Goal: Check status: Check status

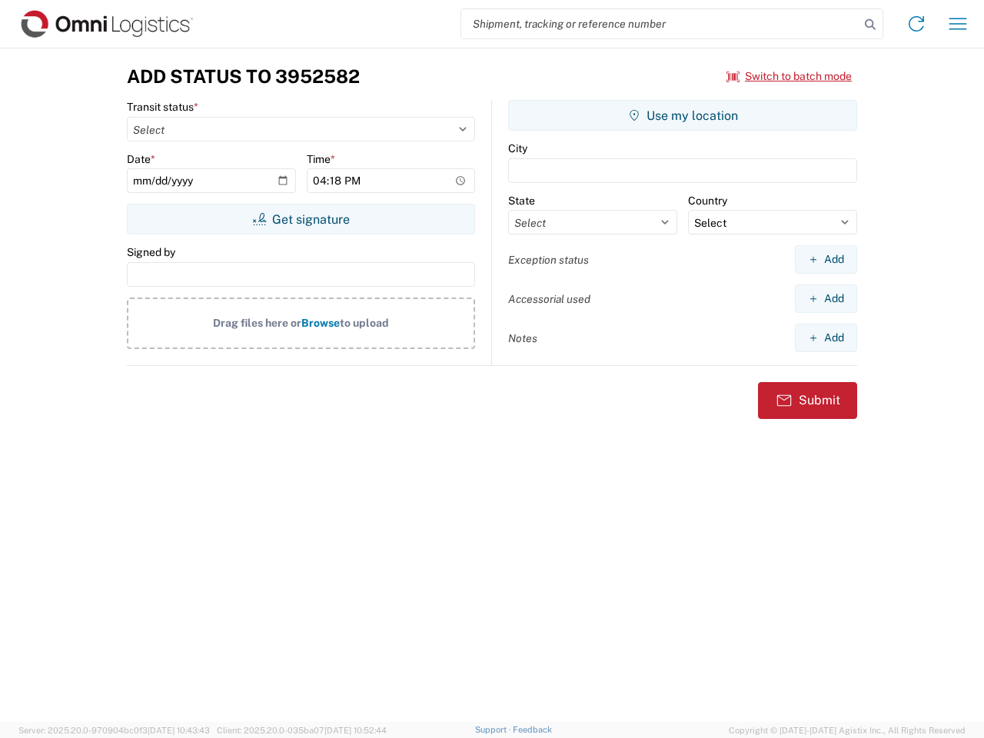
click at [661, 24] on input "search" at bounding box center [660, 23] width 398 height 29
click at [871, 25] on icon at bounding box center [871, 25] width 22 height 22
click at [917, 24] on icon at bounding box center [916, 24] width 25 height 25
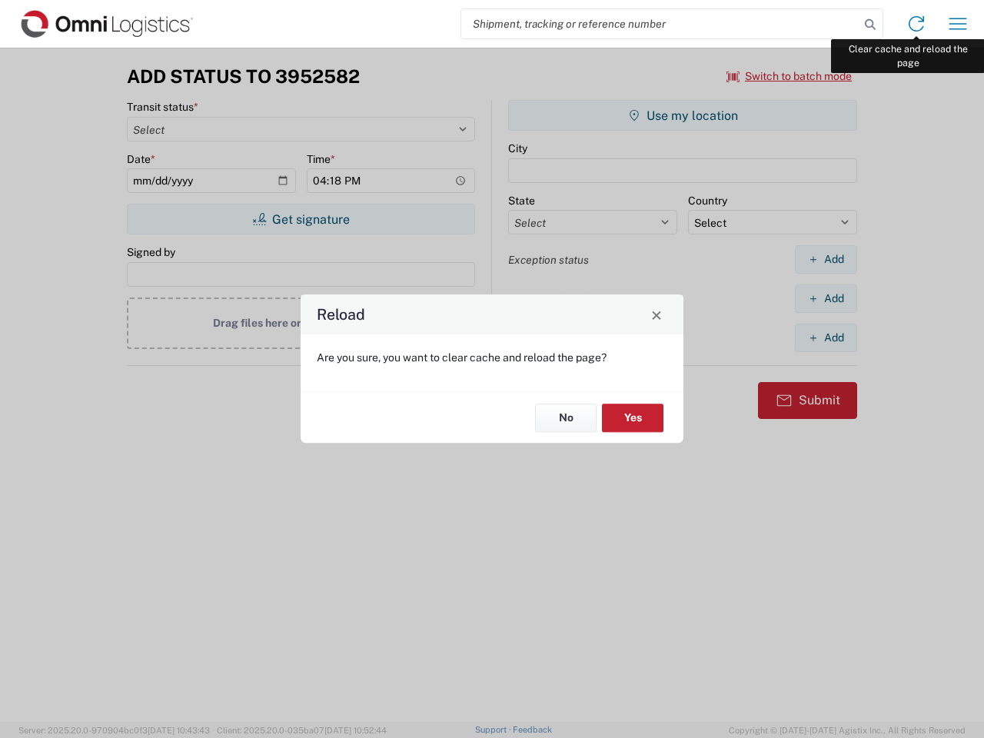
click at [958, 24] on div "Reload Are you sure, you want to clear cache and reload the page? No Yes" at bounding box center [492, 369] width 984 height 738
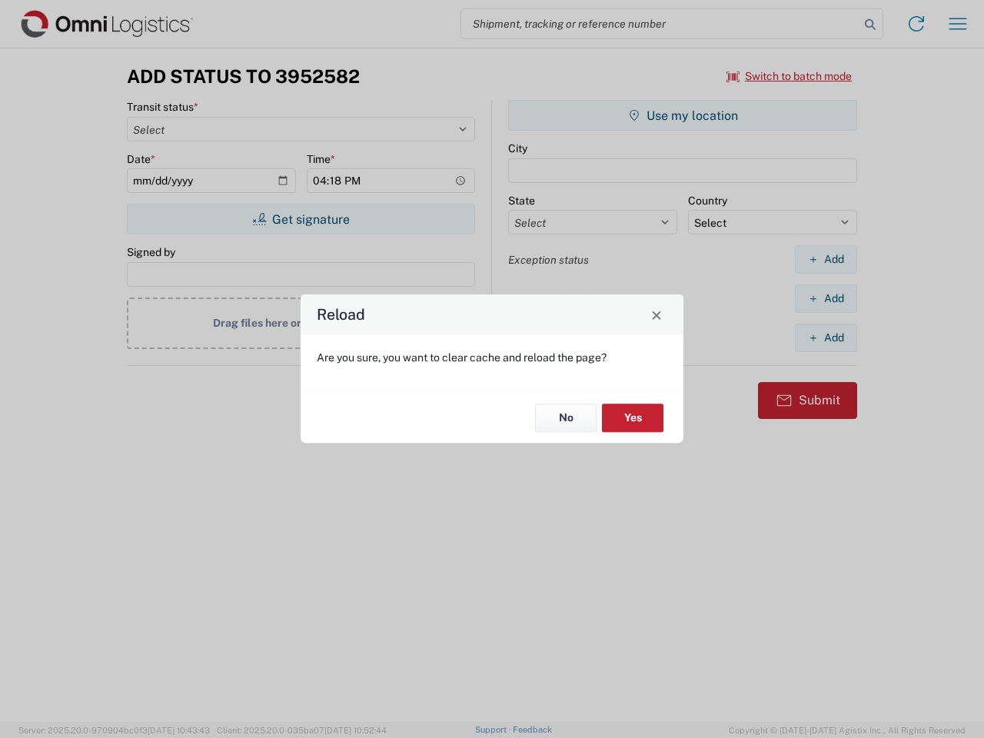
click at [790, 76] on div "Reload Are you sure, you want to clear cache and reload the page? No Yes" at bounding box center [492, 369] width 984 height 738
click at [301, 219] on div "Reload Are you sure, you want to clear cache and reload the page? No Yes" at bounding box center [492, 369] width 984 height 738
click at [683, 115] on div "Reload Are you sure, you want to clear cache and reload the page? No Yes" at bounding box center [492, 369] width 984 height 738
click at [826, 259] on div "Reload Are you sure, you want to clear cache and reload the page? No Yes" at bounding box center [492, 369] width 984 height 738
click at [826, 298] on div "Reload Are you sure, you want to clear cache and reload the page? No Yes" at bounding box center [492, 369] width 984 height 738
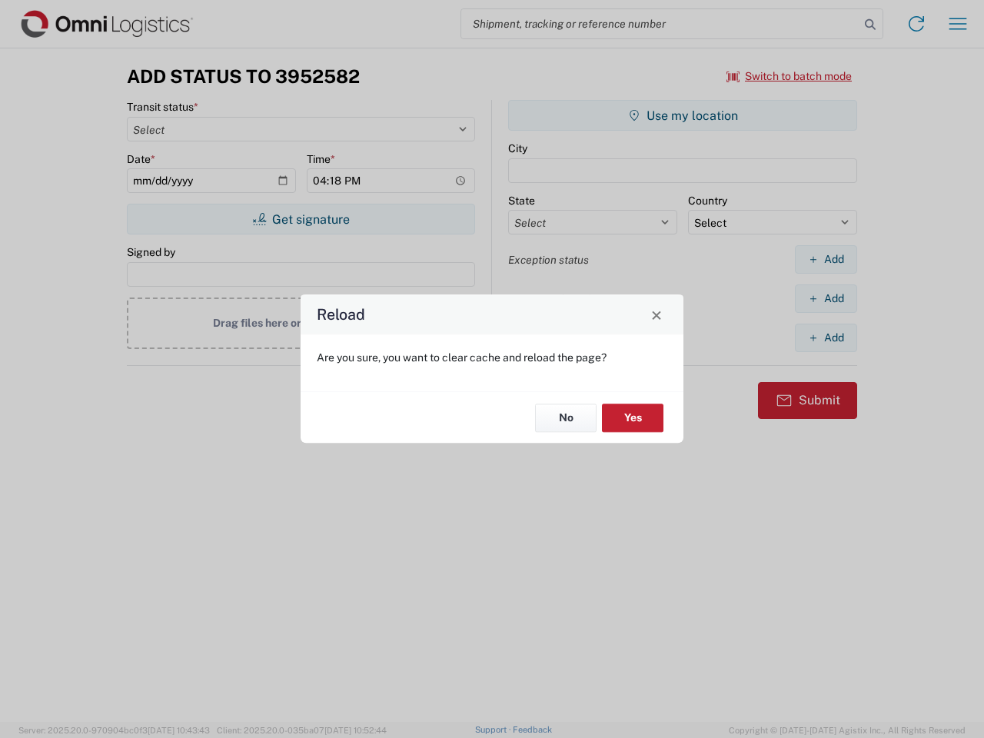
click at [826, 338] on div "Reload Are you sure, you want to clear cache and reload the page? No Yes" at bounding box center [492, 369] width 984 height 738
